Goal: Task Accomplishment & Management: Understand process/instructions

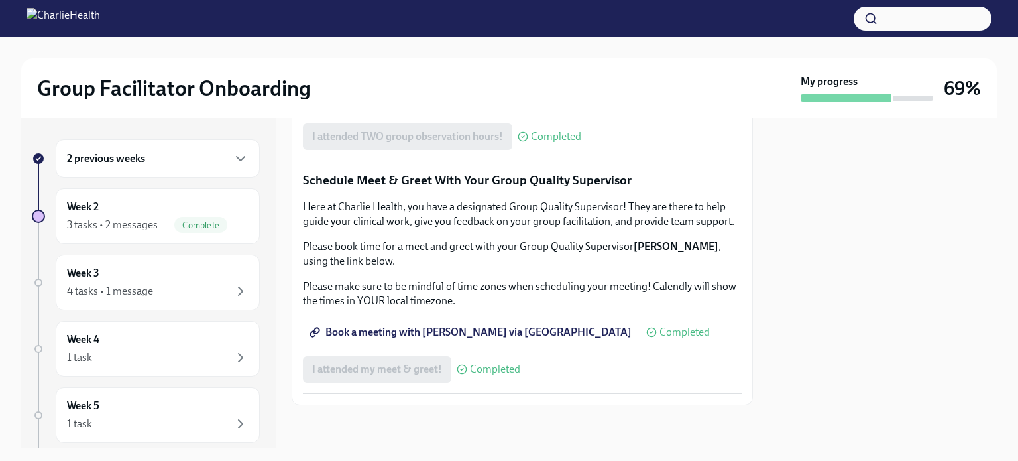
scroll to position [1306, 0]
click at [115, 283] on div "4 tasks • 1 message" at bounding box center [158, 291] width 182 height 16
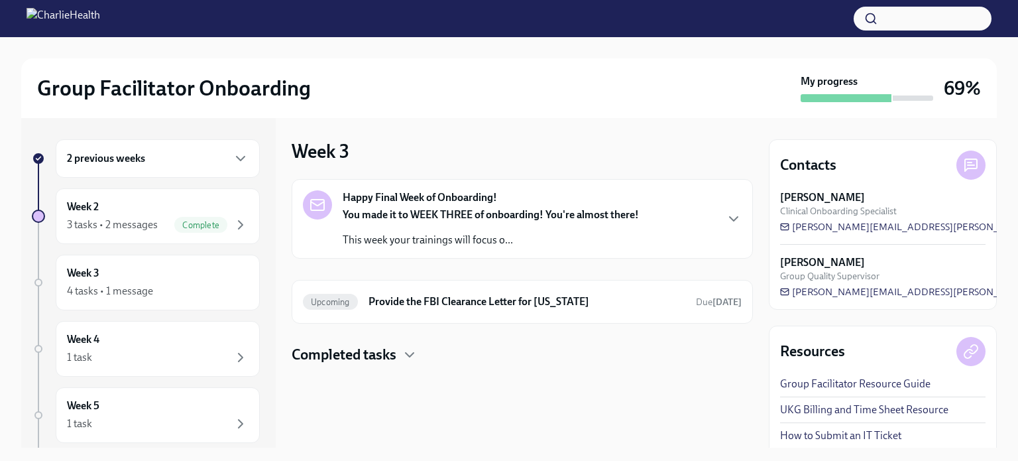
click at [441, 231] on div "You made it to WEEK THREE of onboarding! You're almost there! This week your tr…" at bounding box center [491, 227] width 296 height 40
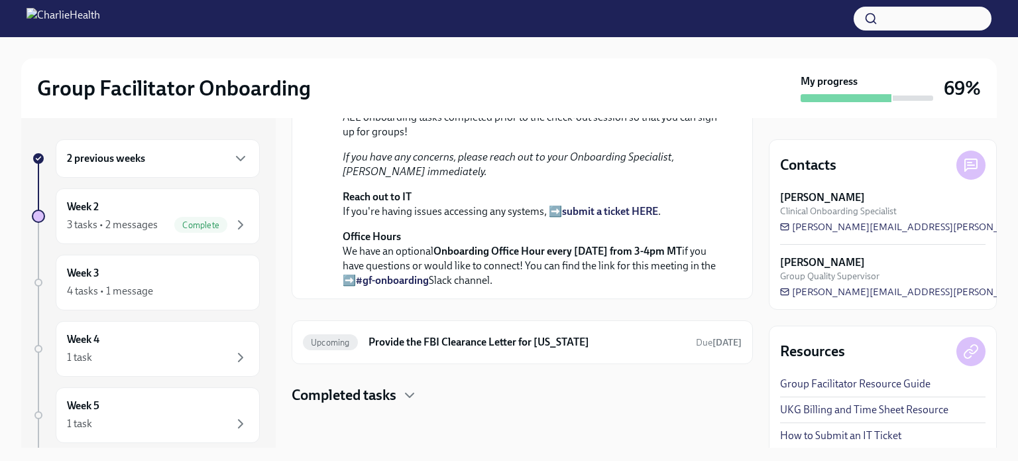
scroll to position [475, 0]
click at [490, 356] on div "Upcoming Provide the FBI Clearance Letter for [US_STATE] Due [DATE]" at bounding box center [522, 342] width 461 height 44
click at [392, 395] on h4 "Completed tasks" at bounding box center [344, 395] width 105 height 20
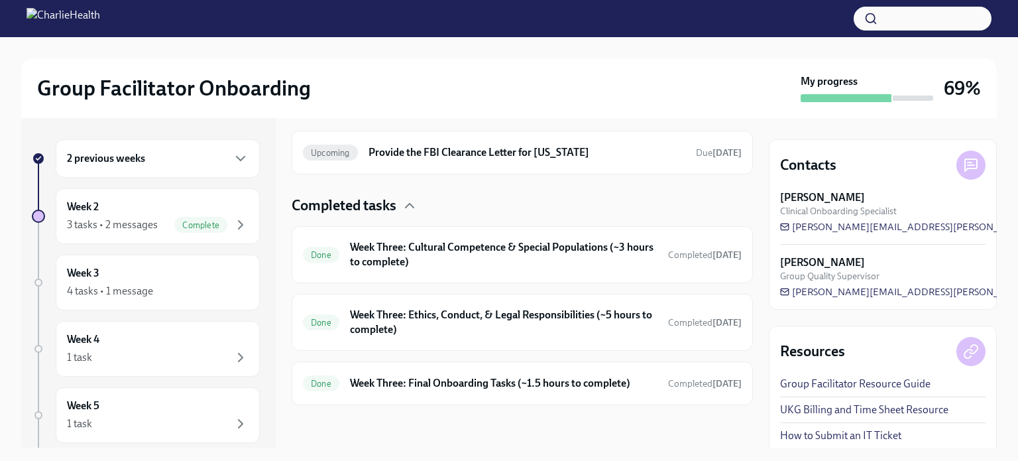
scroll to position [666, 0]
click at [429, 386] on h6 "Week Three: Final Onboarding Tasks (~1.5 hours to complete)" at bounding box center [504, 383] width 308 height 15
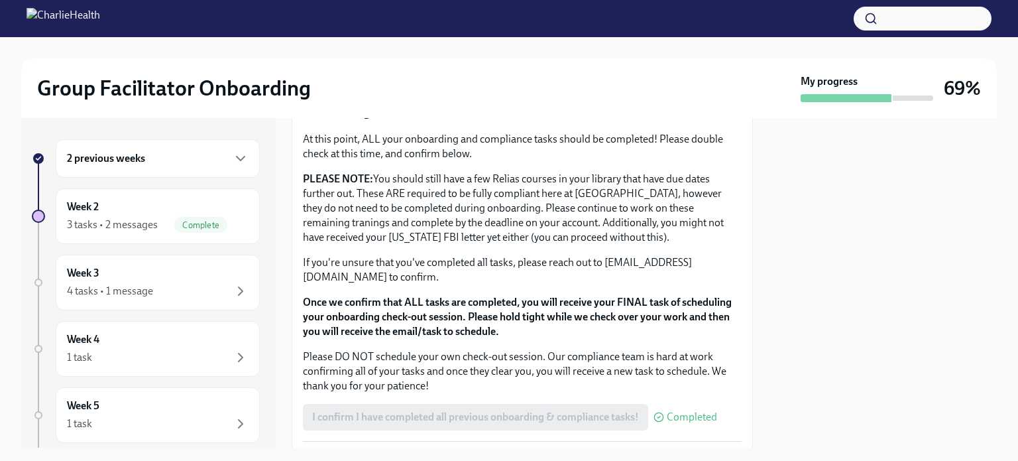
scroll to position [1143, 0]
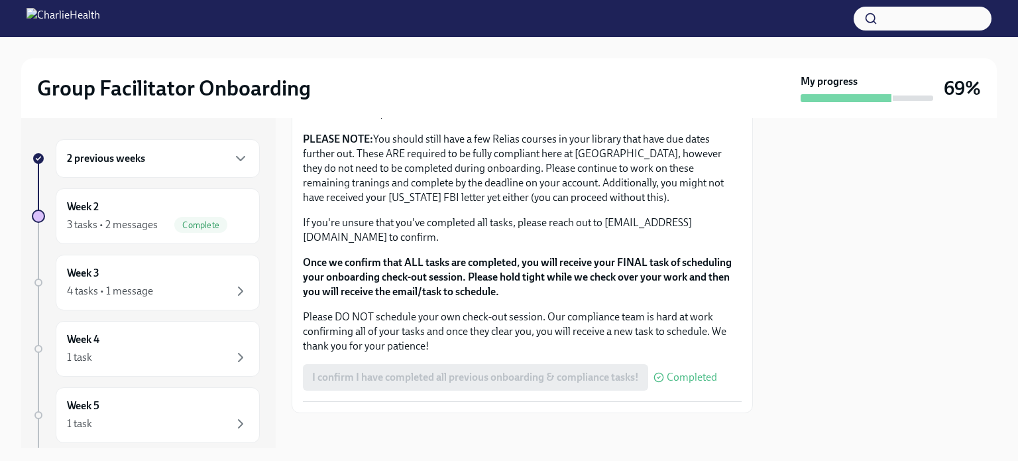
click at [948, 146] on div at bounding box center [883, 282] width 228 height 329
